Goal: Information Seeking & Learning: Learn about a topic

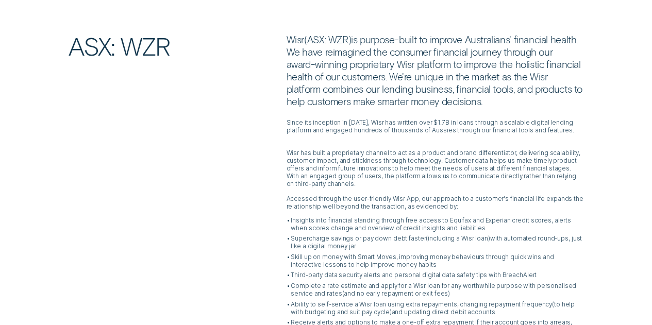
scroll to position [206, 0]
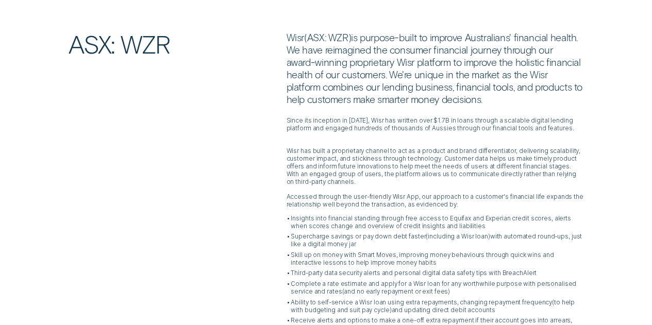
click at [306, 78] on p "Wisr ( ASX: WZR ) is purpose-built to improve Australians' financial health. We…" at bounding box center [434, 68] width 297 height 74
click at [322, 181] on p "Wisr has built a proprietary channel to act as a product and brand differentiat…" at bounding box center [434, 163] width 297 height 46
click at [324, 195] on p "Accessed through the user-friendly Wisr App, our approach to a customer's finan…" at bounding box center [434, 200] width 297 height 15
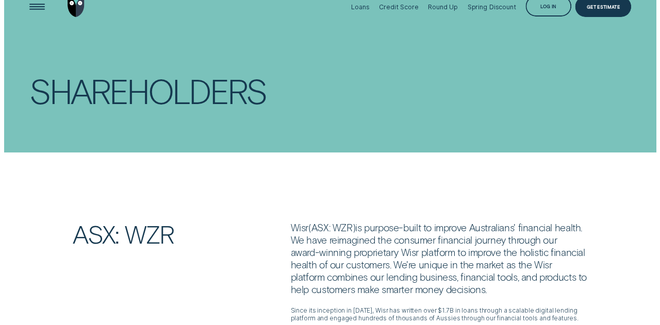
scroll to position [0, 0]
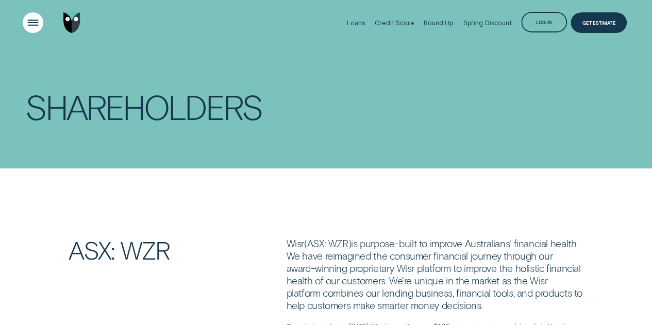
click at [34, 11] on div "Open Menu" at bounding box center [32, 22] width 29 height 29
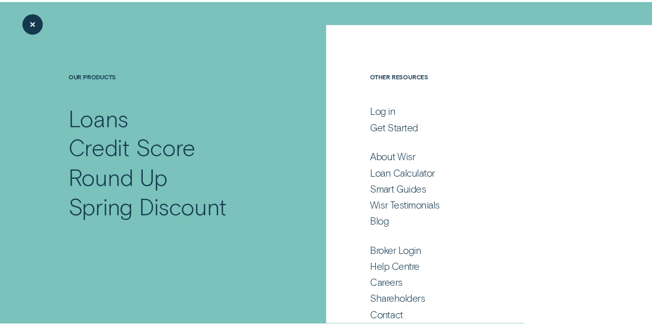
scroll to position [33, 0]
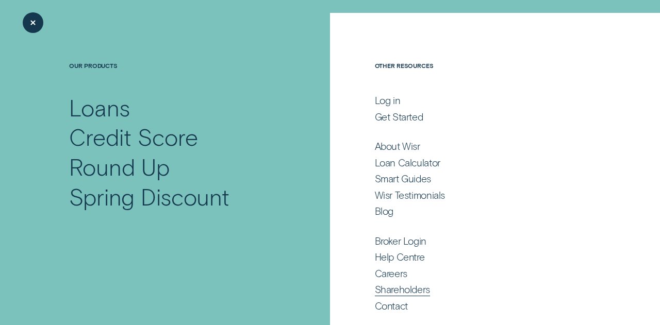
click at [401, 291] on div "Shareholders" at bounding box center [402, 290] width 55 height 12
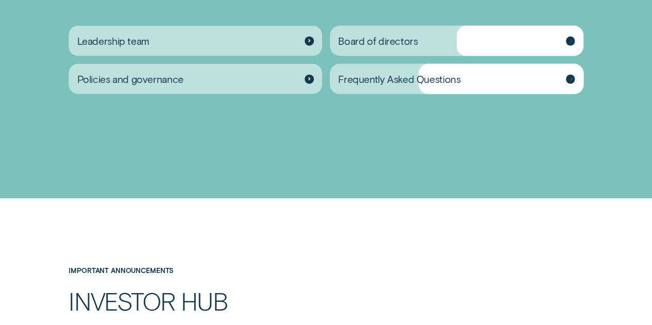
scroll to position [1238, 0]
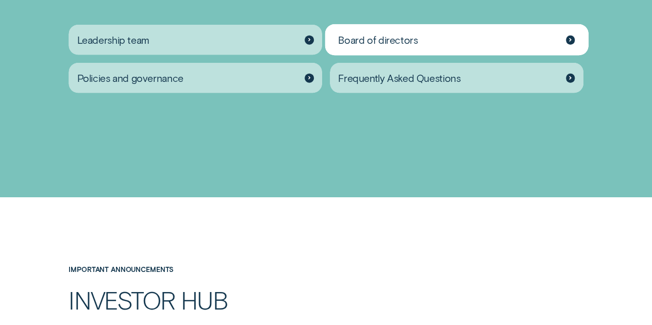
click at [405, 34] on span "Board of directors" at bounding box center [377, 40] width 79 height 12
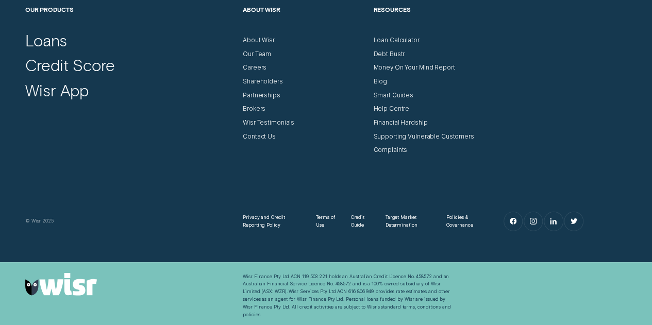
scroll to position [1302, 0]
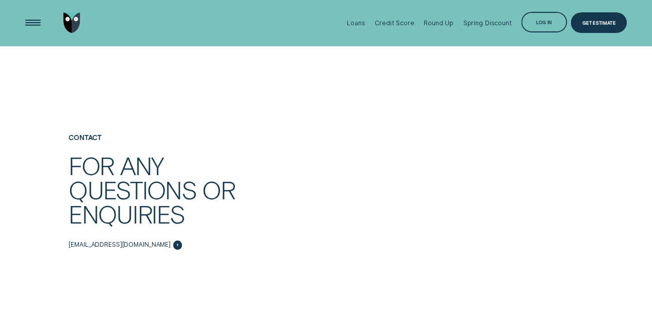
scroll to position [1444, 0]
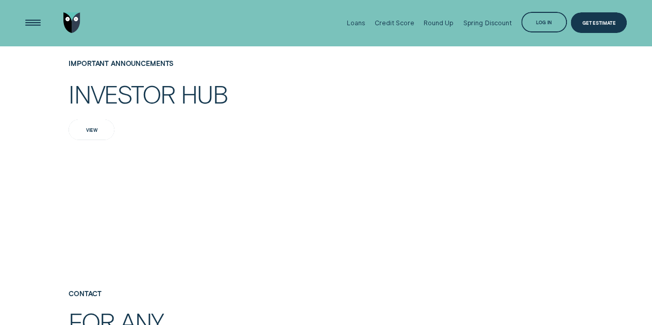
click at [95, 133] on div "View" at bounding box center [92, 130] width 46 height 21
click at [80, 130] on div "View" at bounding box center [92, 130] width 46 height 21
